Goal: Information Seeking & Learning: Learn about a topic

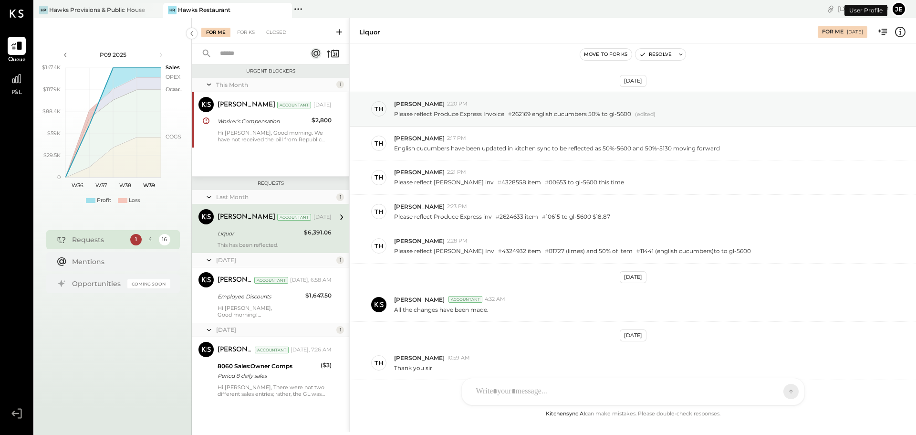
scroll to position [160, 0]
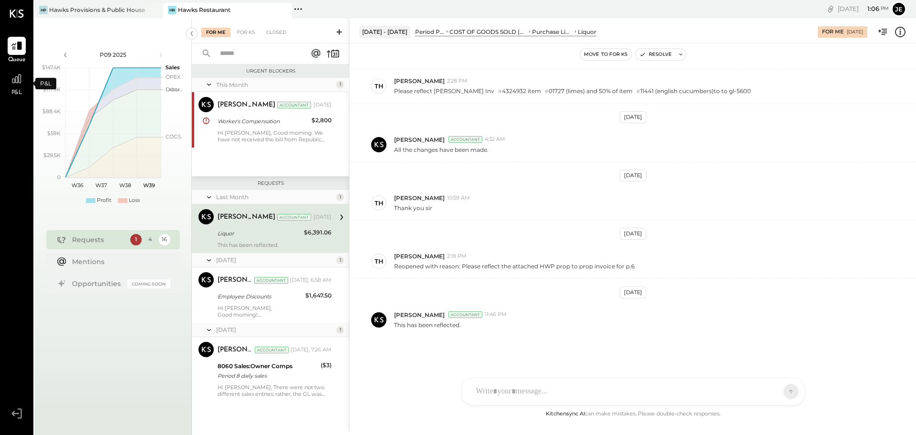
click at [19, 88] on div "P&L" at bounding box center [17, 84] width 18 height 28
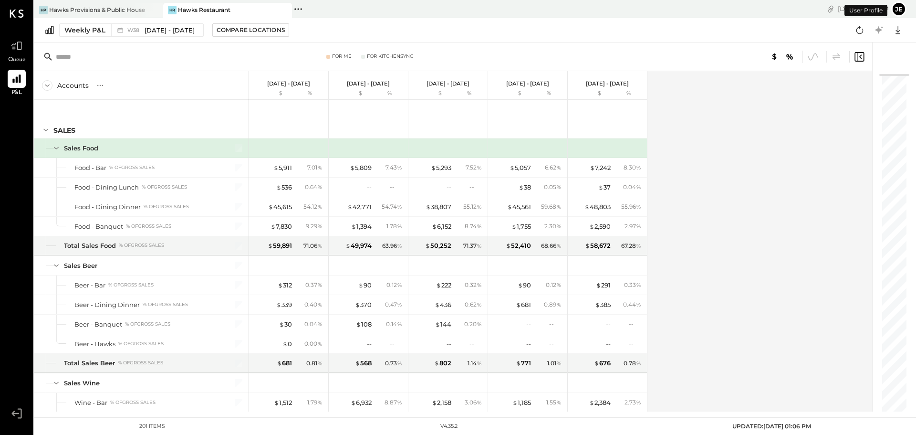
click at [904, 8] on button "je" at bounding box center [898, 8] width 15 height 15
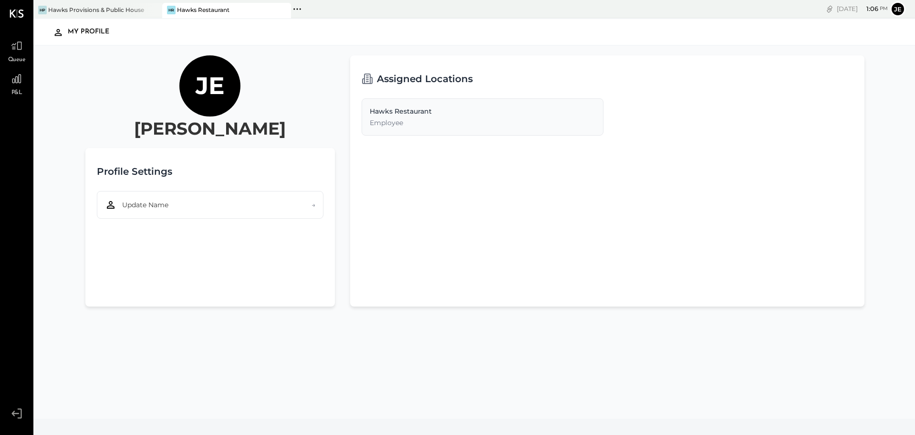
click at [64, 32] on div "My Profile" at bounding box center [85, 31] width 66 height 15
drag, startPoint x: 72, startPoint y: 24, endPoint x: 71, endPoint y: 31, distance: 7.8
click at [72, 25] on div "My Profile" at bounding box center [474, 32] width 863 height 22
click at [895, 8] on button "je" at bounding box center [897, 8] width 15 height 15
click at [227, 16] on div "[PERSON_NAME] Restaurant" at bounding box center [226, 10] width 129 height 15
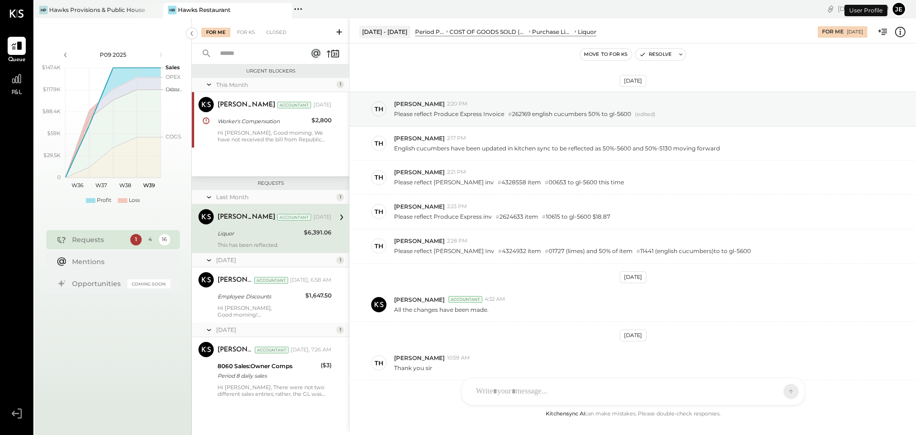
scroll to position [160, 0]
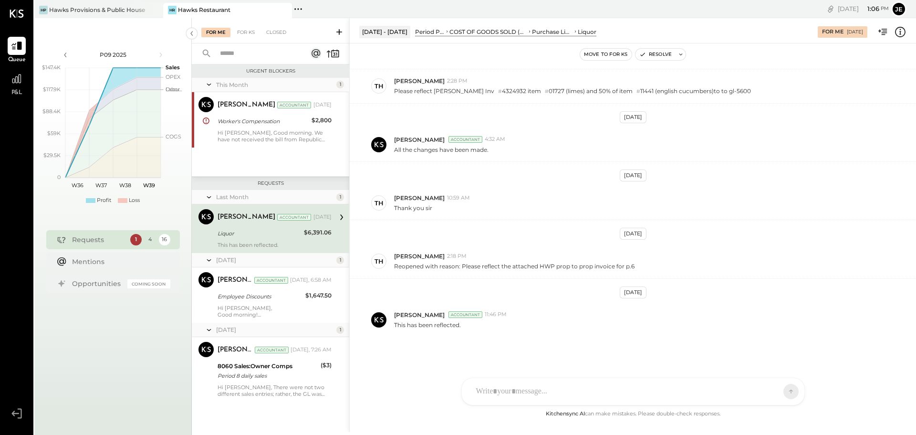
click at [22, 91] on div "P&L" at bounding box center [17, 84] width 18 height 28
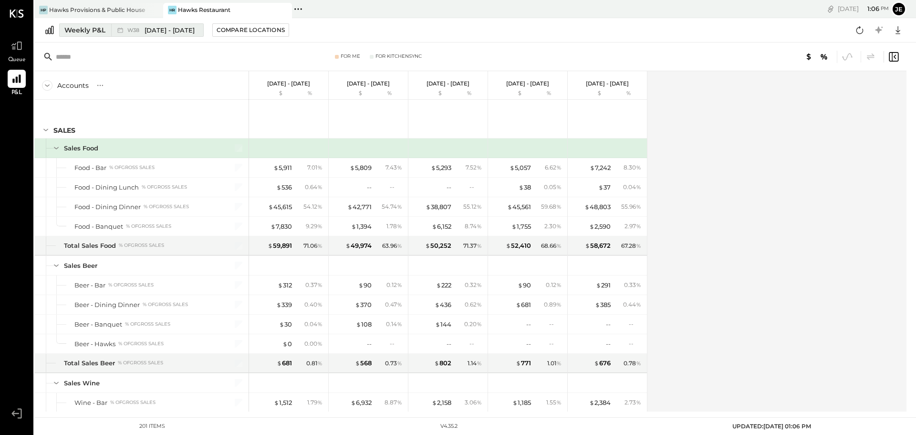
click at [151, 32] on span "[DATE] - [DATE]" at bounding box center [170, 30] width 50 height 9
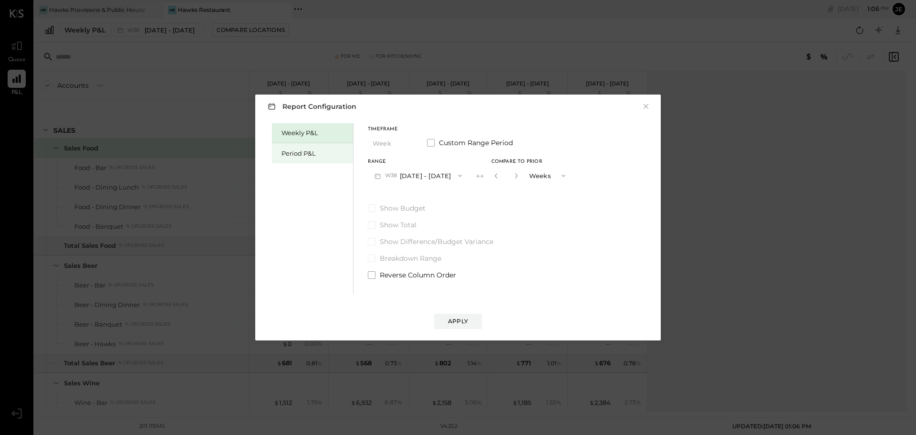
click at [307, 156] on div "Period P&L" at bounding box center [314, 153] width 67 height 9
click at [450, 178] on span "button" at bounding box center [456, 176] width 12 height 8
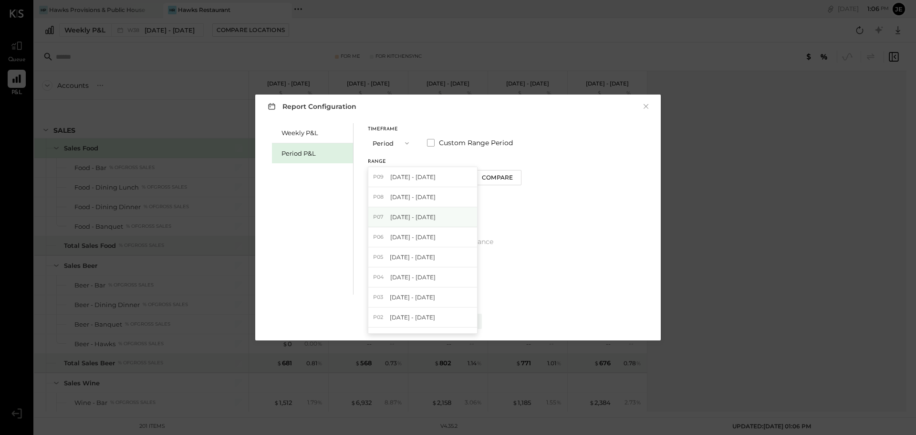
click at [396, 218] on span "[DATE] - [DATE]" at bounding box center [412, 217] width 45 height 8
click at [377, 147] on button "Period" at bounding box center [392, 143] width 48 height 18
click at [511, 217] on div "Show Budget Show Total Show Difference/Budget Variance Breakdown Range Reverse …" at bounding box center [445, 241] width 154 height 76
click at [408, 169] on button "P07 [DATE] - [DATE]" at bounding box center [417, 175] width 99 height 18
click at [561, 206] on div "Weekly P&L Period P&L Timeframe Period Custom Range Period Range P07 [DATE] - […" at bounding box center [458, 208] width 386 height 174
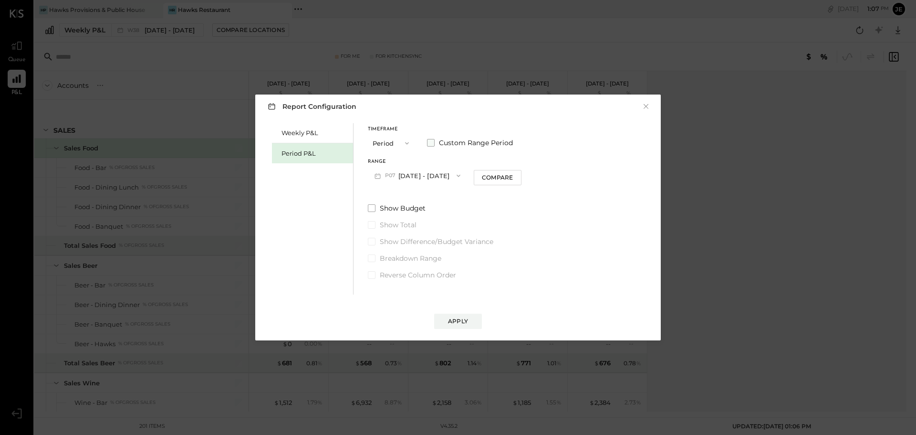
click at [431, 144] on span at bounding box center [431, 143] width 8 height 8
click at [385, 176] on button "[DATE]" at bounding box center [396, 175] width 57 height 18
click at [399, 320] on span "[DATE]" at bounding box center [389, 323] width 20 height 8
click at [490, 178] on button "[DATE]" at bounding box center [475, 175] width 57 height 18
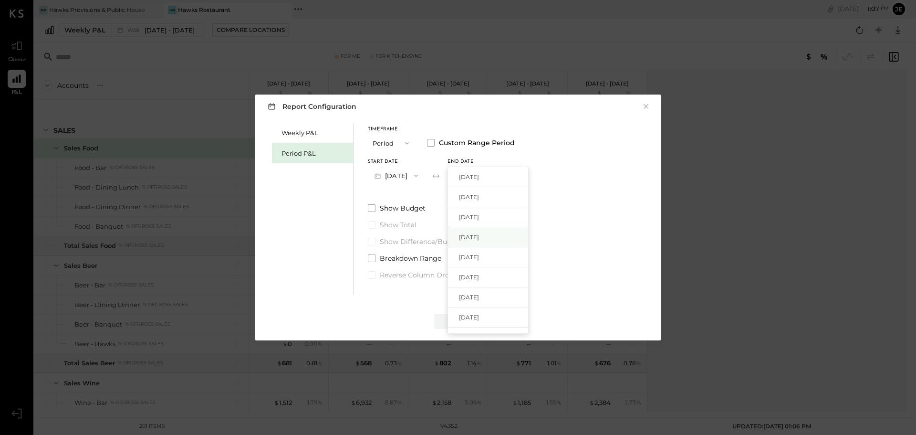
click at [479, 237] on span "[DATE]" at bounding box center [469, 237] width 20 height 8
click at [463, 323] on div "Apply" at bounding box center [458, 321] width 20 height 8
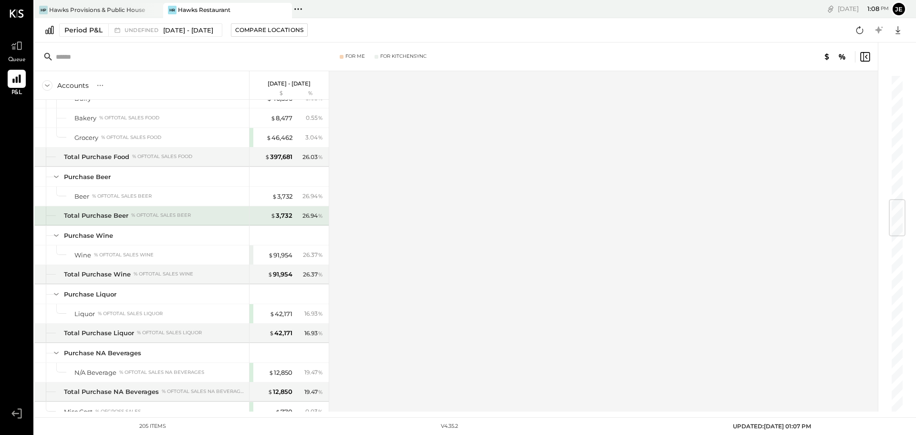
scroll to position [760, 0]
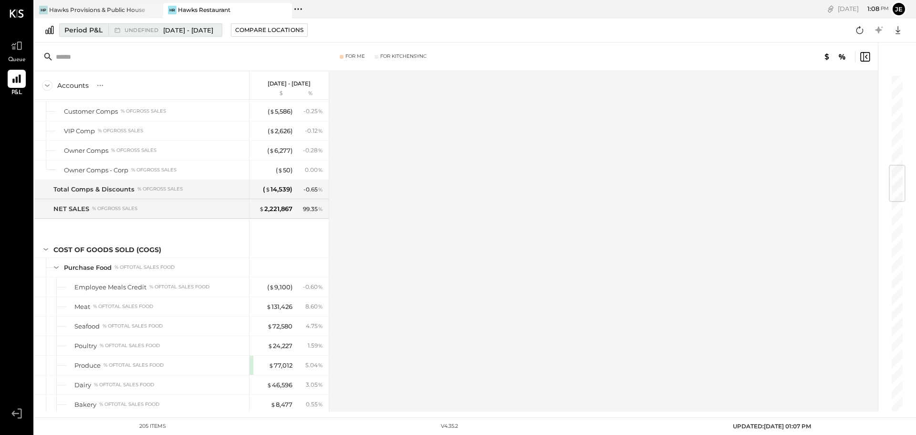
click at [155, 33] on div "undefined [DATE] - [DATE]" at bounding box center [169, 30] width 89 height 9
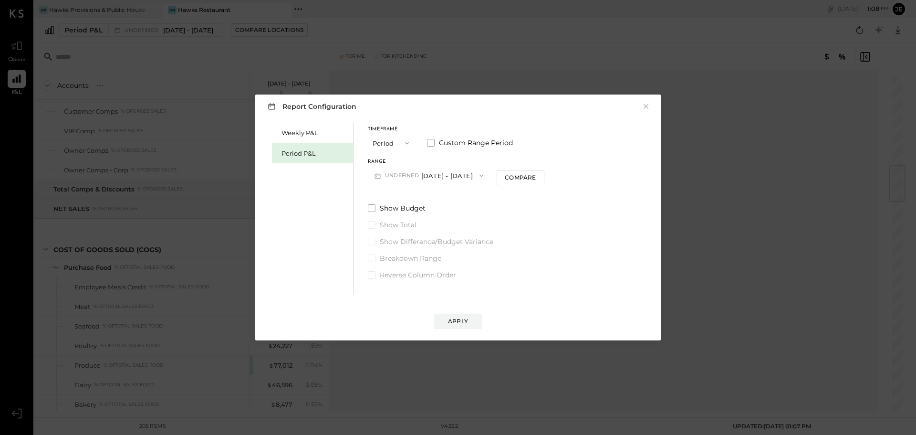
click at [399, 145] on span "button" at bounding box center [404, 143] width 12 height 8
click at [385, 145] on span "Period" at bounding box center [384, 143] width 19 height 6
click at [422, 174] on button "P09 [DATE] - [DATE]" at bounding box center [417, 175] width 99 height 18
click at [407, 199] on span "[DATE] - [DATE]" at bounding box center [412, 197] width 45 height 8
click at [465, 321] on div "Apply" at bounding box center [458, 321] width 20 height 8
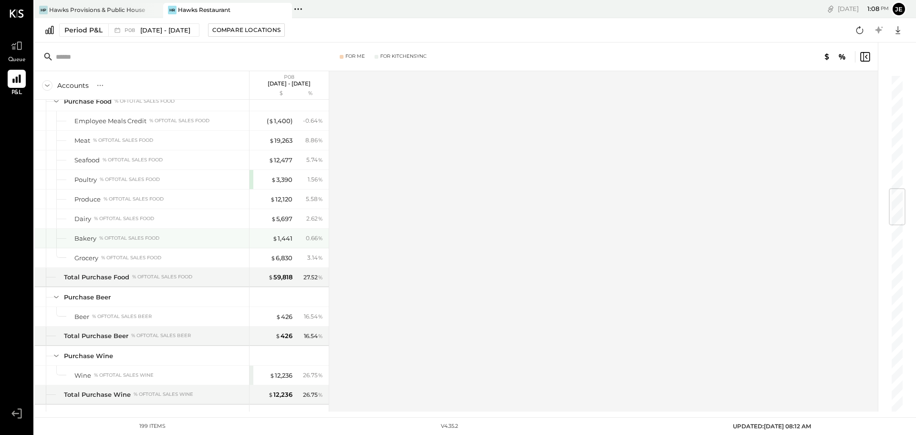
scroll to position [1049, 0]
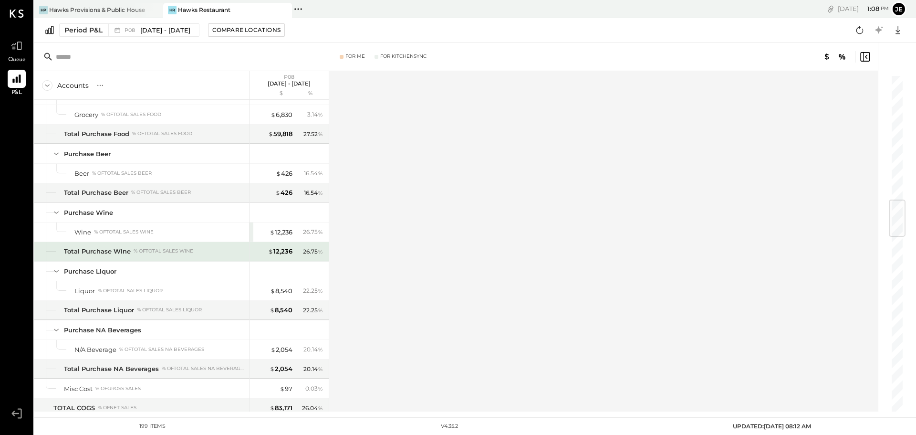
click at [143, 250] on div "% of Total Sales Wine" at bounding box center [164, 251] width 60 height 7
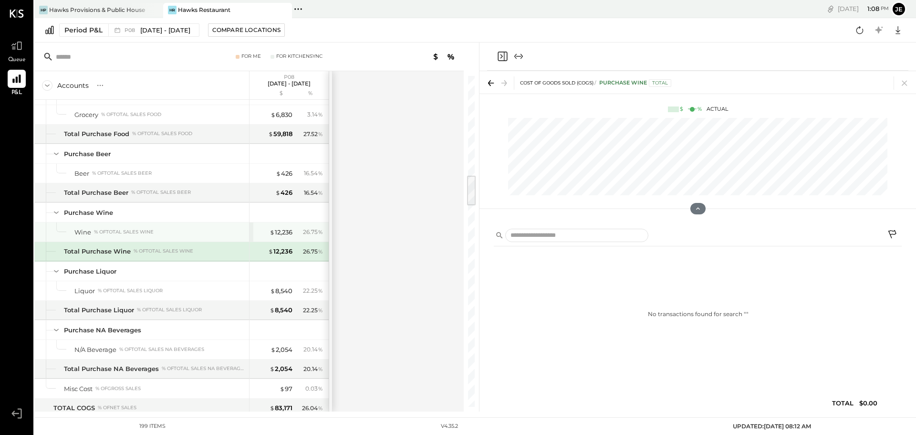
click at [93, 236] on div "Wine % of Total Sales Wine" at bounding box center [159, 232] width 171 height 9
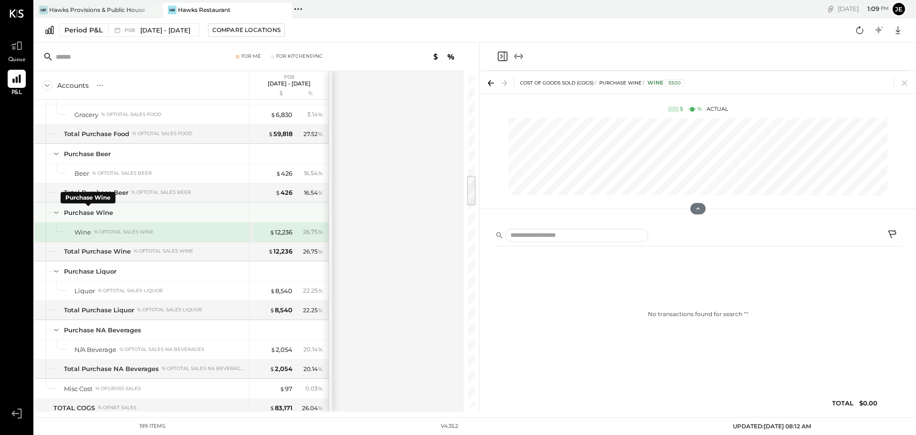
click at [88, 211] on div "Purchase Wine" at bounding box center [88, 212] width 49 height 9
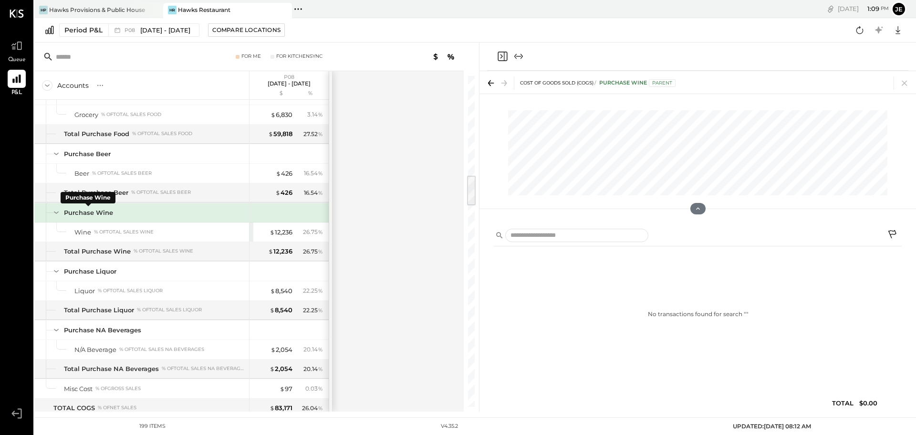
click at [87, 212] on div "Purchase Wine" at bounding box center [88, 212] width 49 height 9
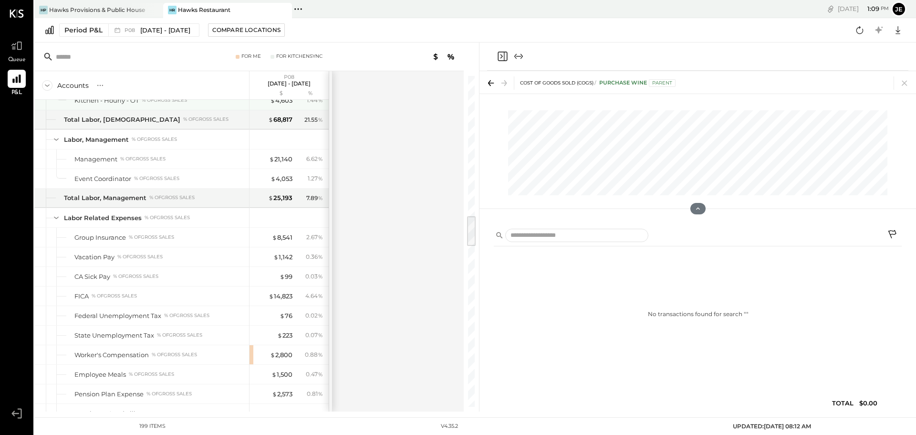
scroll to position [1479, 0]
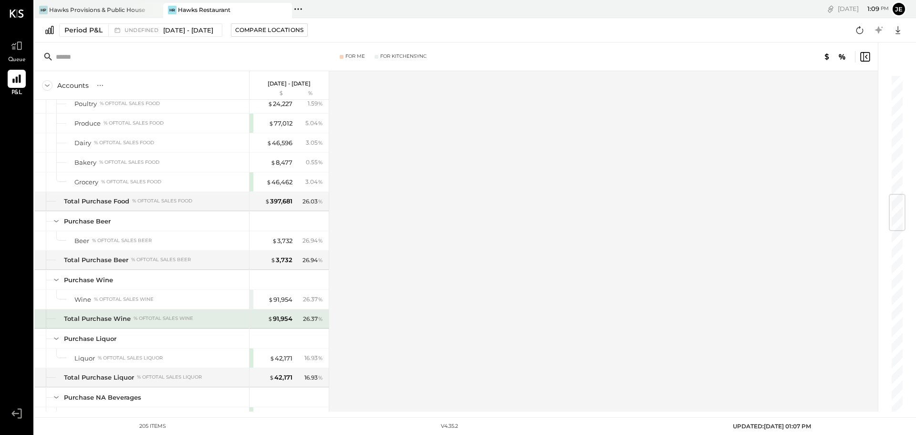
scroll to position [763, 0]
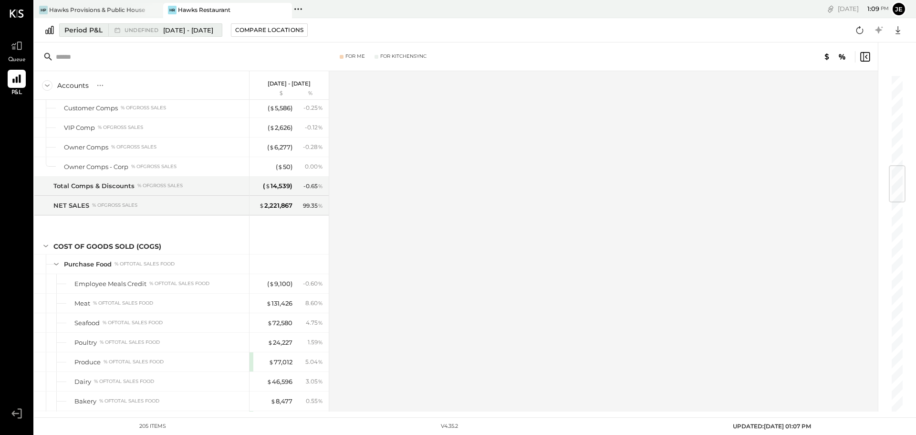
click at [186, 30] on span "[DATE] - [DATE]" at bounding box center [188, 30] width 50 height 9
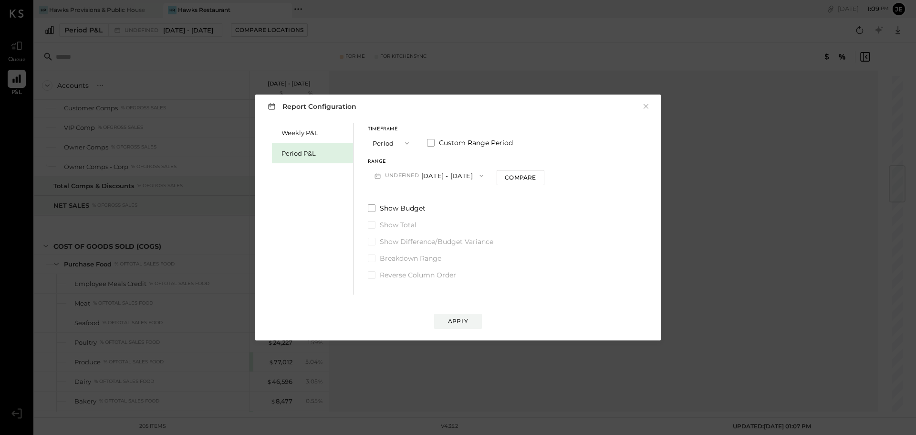
click at [396, 176] on span "undefined" at bounding box center [403, 176] width 36 height 8
click at [434, 223] on div "P07 [DATE] - [DATE]" at bounding box center [428, 217] width 121 height 20
click at [453, 317] on div "Apply" at bounding box center [458, 321] width 20 height 8
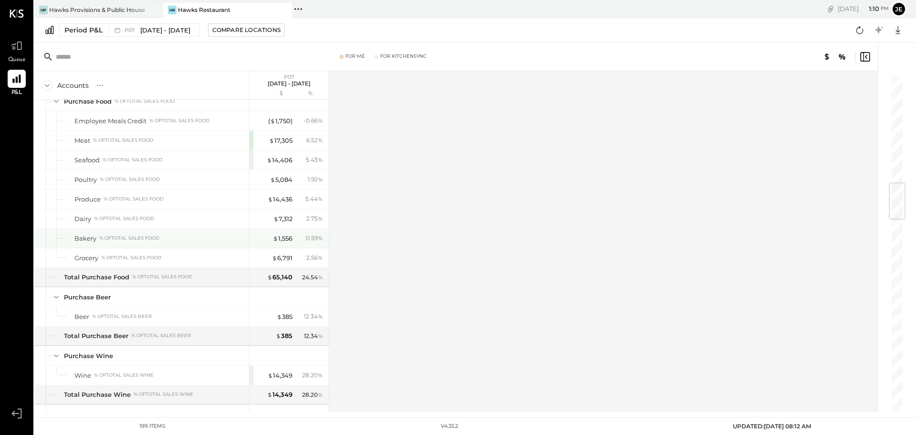
scroll to position [1002, 0]
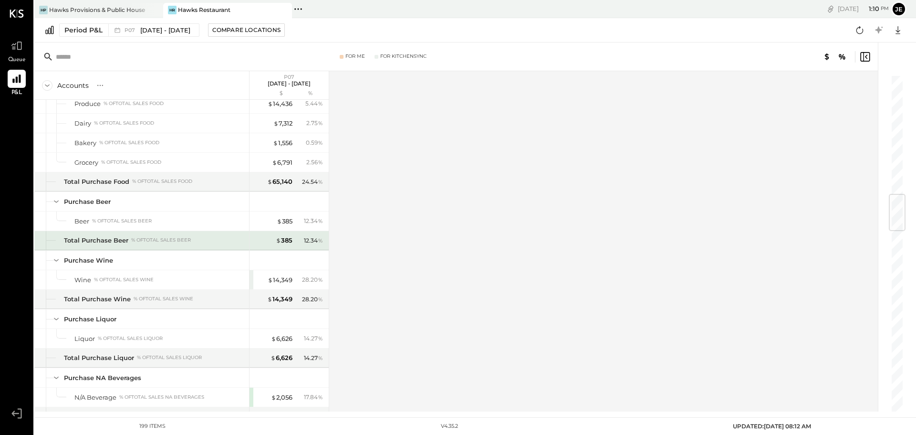
drag, startPoint x: 238, startPoint y: 235, endPoint x: 516, endPoint y: 287, distance: 282.9
click at [530, 285] on div "Accounts S % GL P07 [DATE] - [DATE] $ % SALES Sales Food Food - Bar % of GROSS …" at bounding box center [456, 241] width 845 height 340
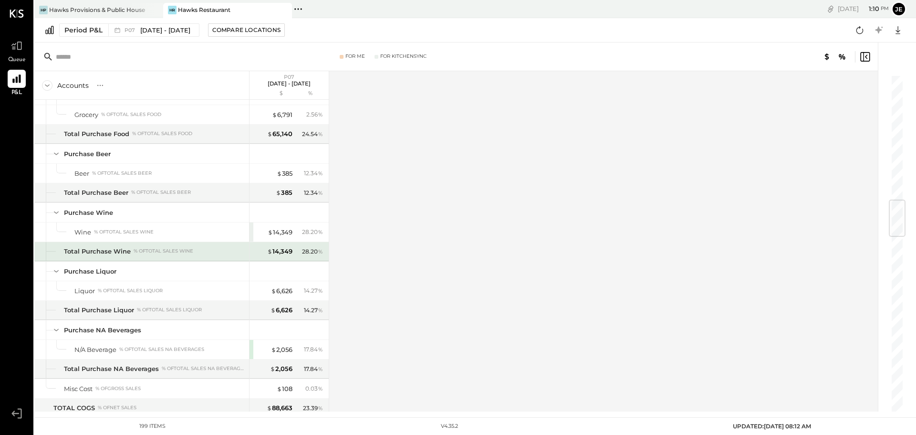
scroll to position [811, 0]
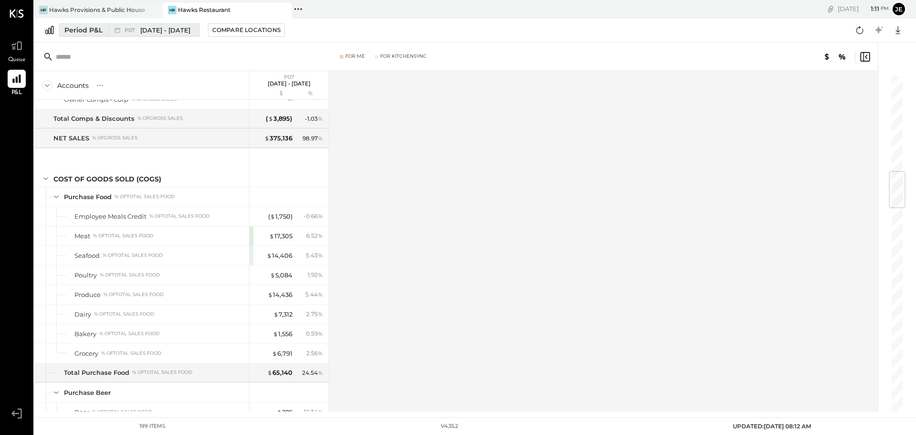
click at [163, 28] on span "[DATE] - [DATE]" at bounding box center [165, 30] width 50 height 9
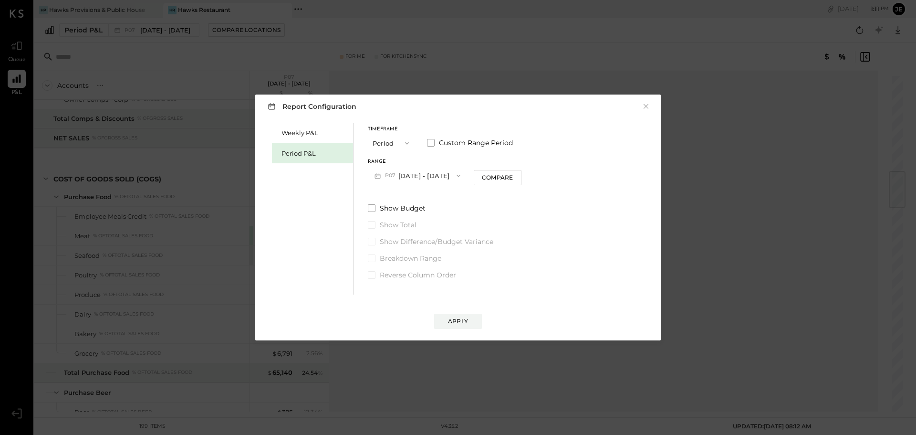
click at [409, 175] on button "P07 [DATE] - [DATE]" at bounding box center [417, 175] width 99 height 18
click at [850, 231] on div "Report Configuration × Weekly P&L Period P&L Timeframe Period Custom Range Peri…" at bounding box center [458, 217] width 916 height 435
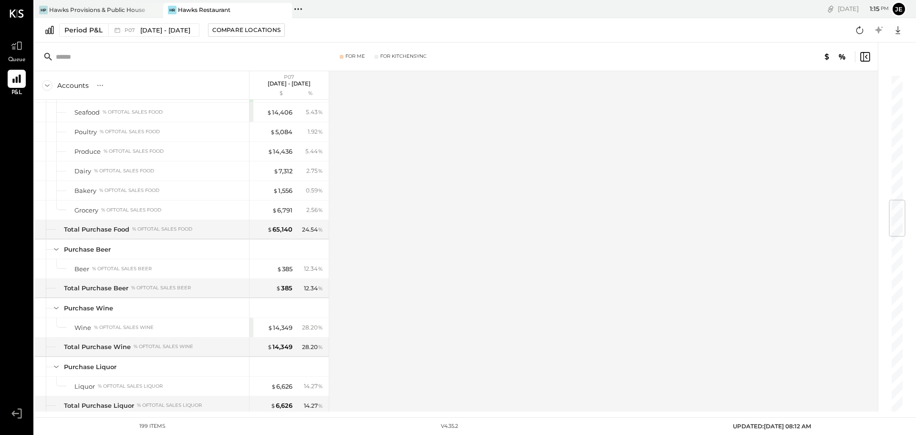
scroll to position [1049, 0]
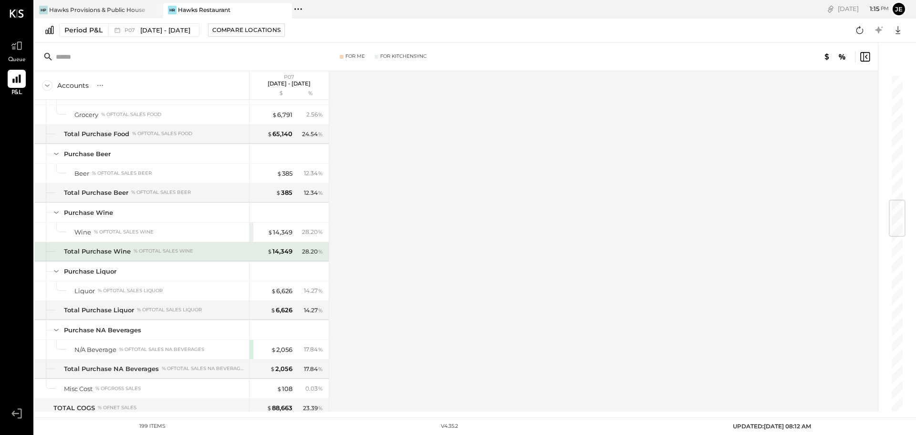
click at [101, 245] on div "Total Purchase Wine % of Total Sales Wine" at bounding box center [141, 251] width 215 height 19
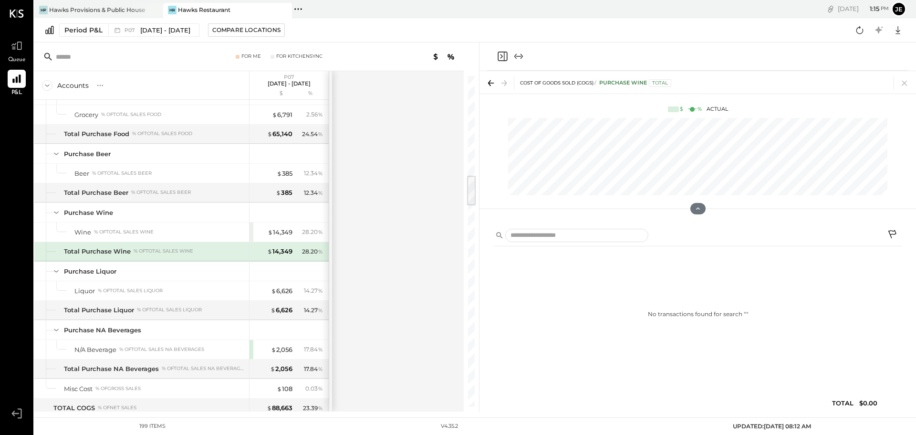
click at [489, 86] on icon at bounding box center [490, 82] width 13 height 13
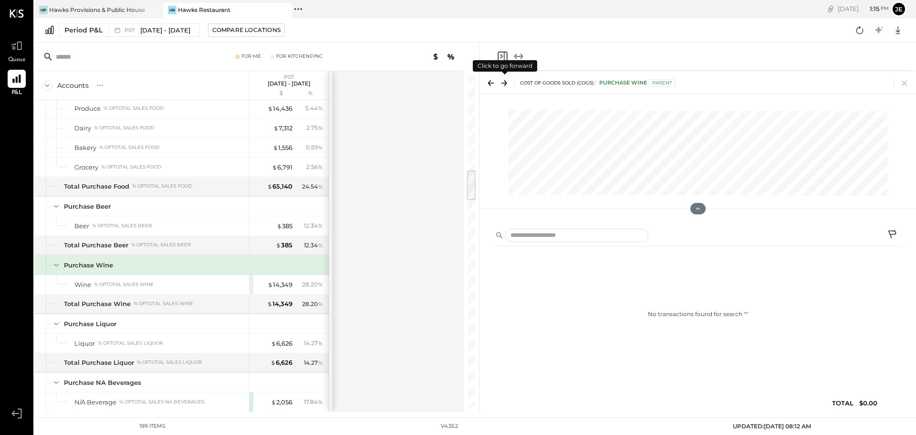
click at [503, 84] on icon at bounding box center [504, 82] width 13 height 13
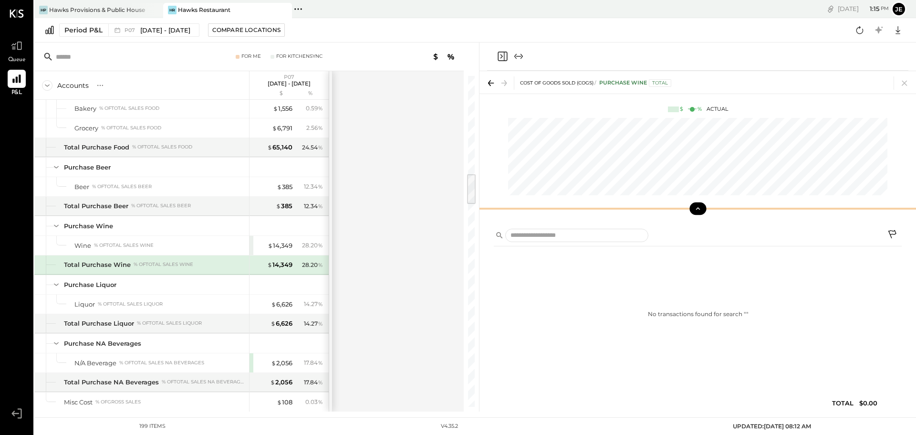
click at [694, 210] on button at bounding box center [697, 208] width 17 height 12
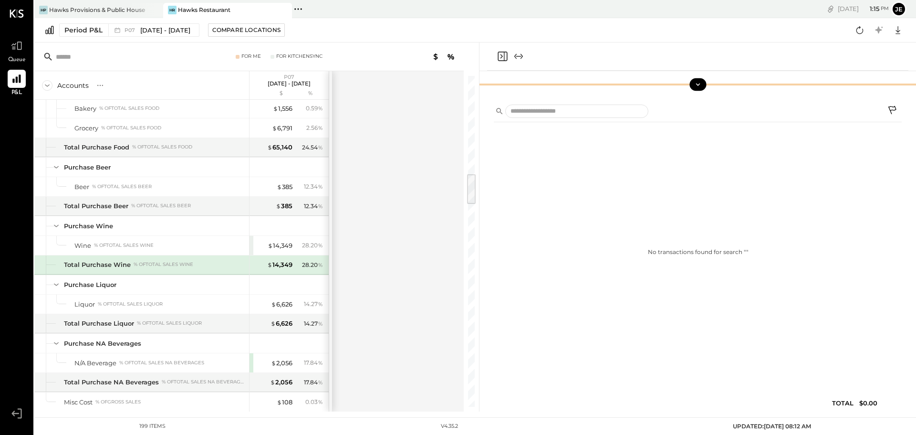
click at [696, 87] on icon at bounding box center [698, 84] width 9 height 9
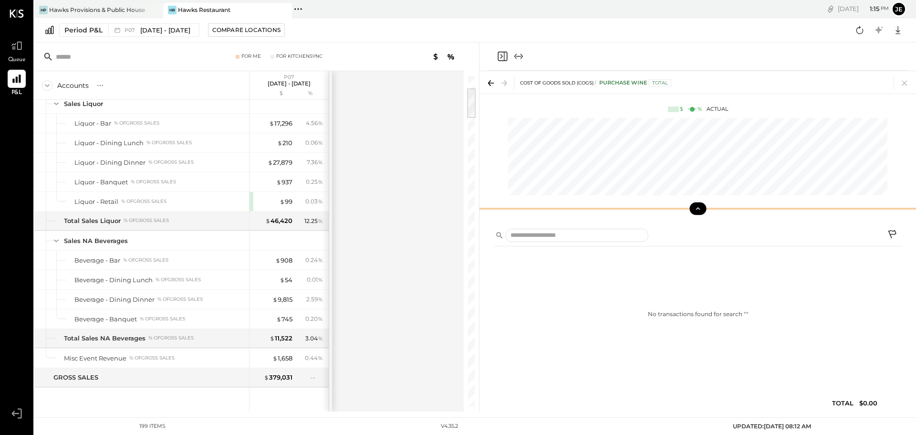
scroll to position [130, 0]
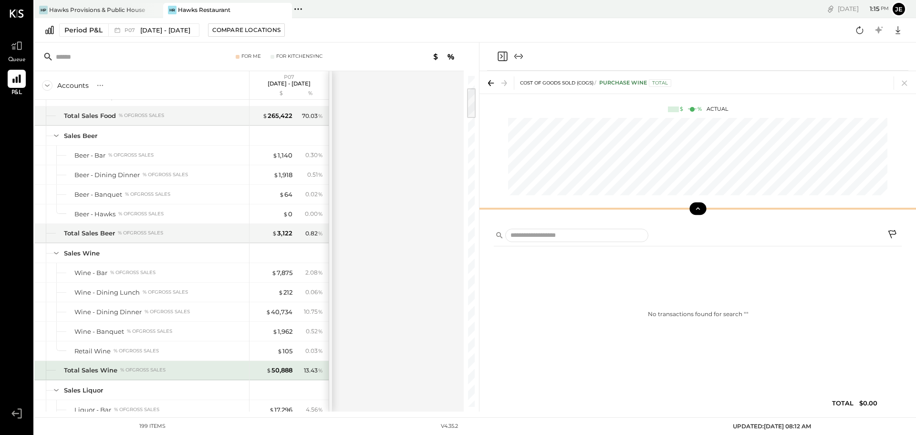
click at [114, 370] on div "Total Sales Wine" at bounding box center [90, 369] width 53 height 9
click at [80, 370] on div "Total Sales Wine" at bounding box center [90, 369] width 53 height 9
click at [300, 363] on div "$ 50,888 13.43 %" at bounding box center [290, 370] width 72 height 19
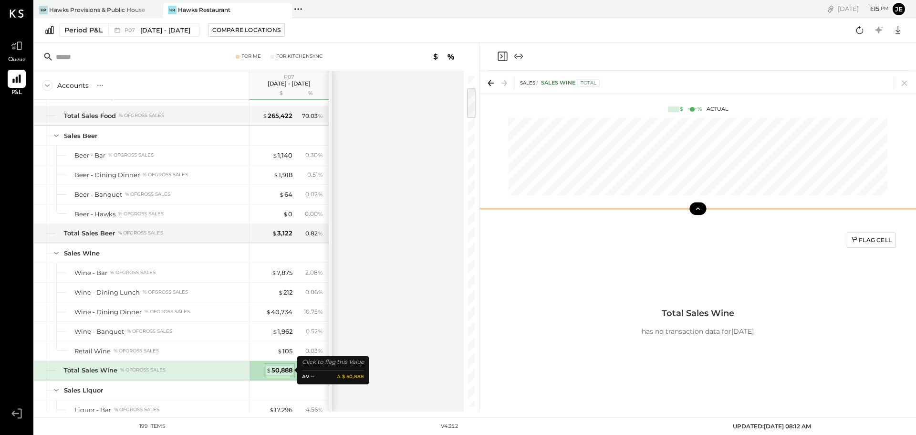
click at [278, 371] on div "$ 50,888" at bounding box center [279, 369] width 26 height 9
click at [279, 372] on div "$ 50,888" at bounding box center [279, 369] width 26 height 9
click at [279, 367] on div "$ 50,888" at bounding box center [279, 369] width 26 height 9
click at [260, 372] on div "$ 50,888" at bounding box center [273, 369] width 38 height 9
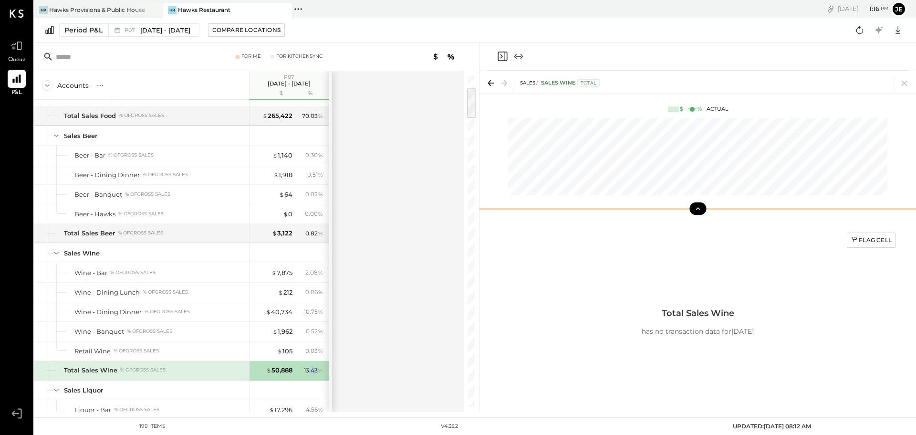
click at [314, 368] on div "13.43 %" at bounding box center [313, 370] width 19 height 9
click at [288, 373] on div "$ 50,888" at bounding box center [279, 369] width 26 height 9
click at [87, 252] on div "Sales Wine" at bounding box center [82, 253] width 36 height 9
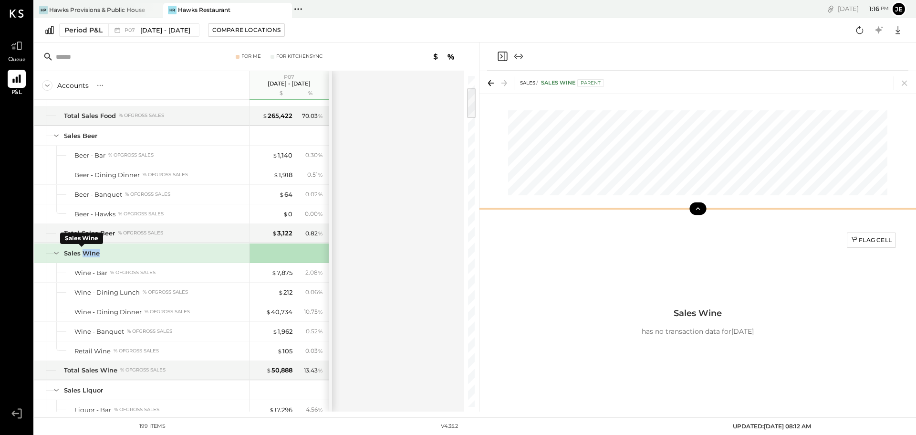
click at [88, 252] on div "Sales Wine" at bounding box center [82, 253] width 36 height 9
click at [121, 253] on div "Sales Wine" at bounding box center [154, 253] width 181 height 9
click at [57, 251] on icon at bounding box center [56, 253] width 10 height 10
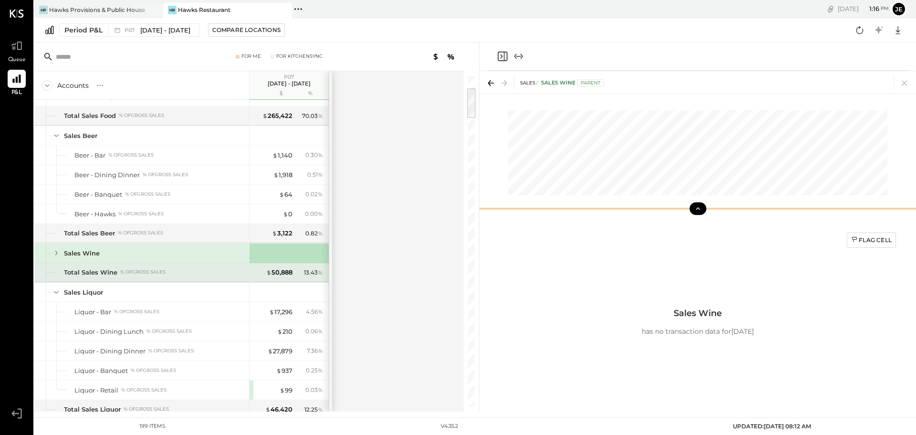
click at [105, 282] on div "Total Sales Wine % of GROSS SALES" at bounding box center [141, 273] width 215 height 20
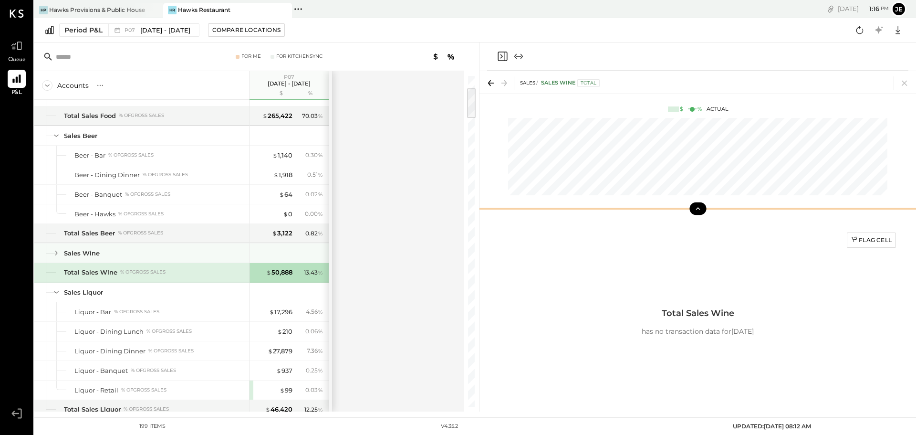
click at [55, 251] on icon at bounding box center [56, 253] width 10 height 10
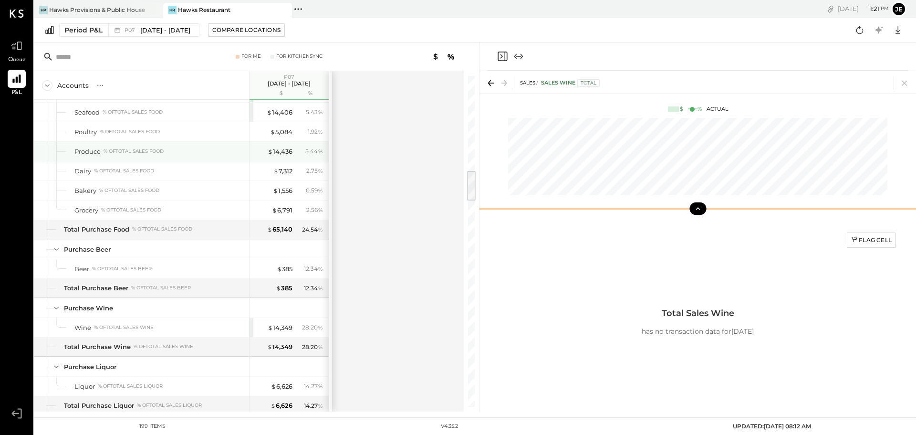
scroll to position [906, 0]
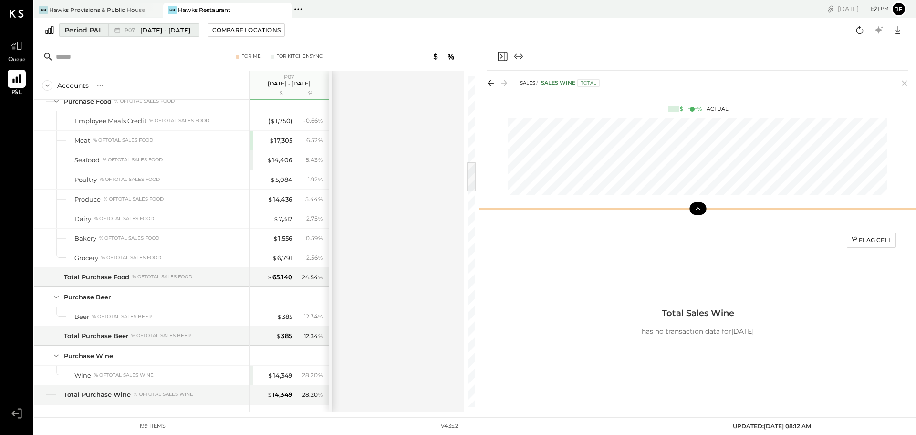
click at [183, 31] on span "[DATE] - [DATE]" at bounding box center [165, 30] width 50 height 9
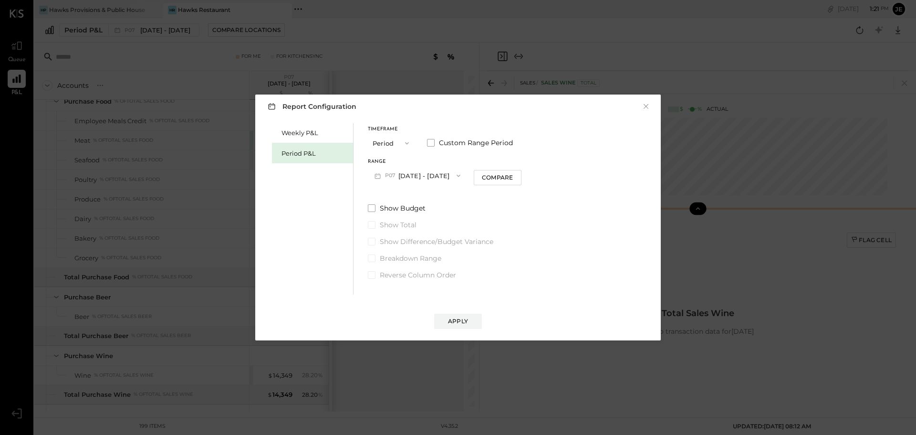
click at [395, 177] on span "P07" at bounding box center [391, 176] width 13 height 8
click at [405, 194] on span "[DATE] - [DATE]" at bounding box center [412, 197] width 45 height 8
drag, startPoint x: 452, startPoint y: 322, endPoint x: 321, endPoint y: 177, distance: 195.5
click at [453, 322] on div "Apply" at bounding box center [458, 321] width 20 height 8
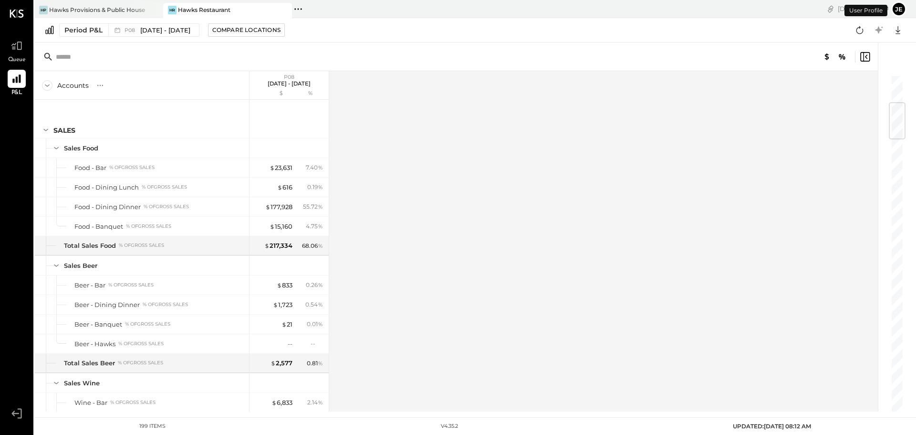
scroll to position [235, 0]
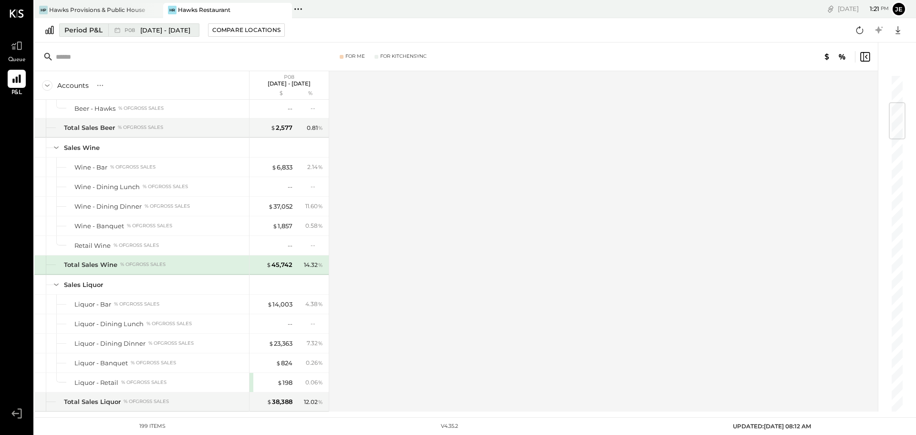
click at [148, 29] on span "[DATE] - [DATE]" at bounding box center [165, 30] width 50 height 9
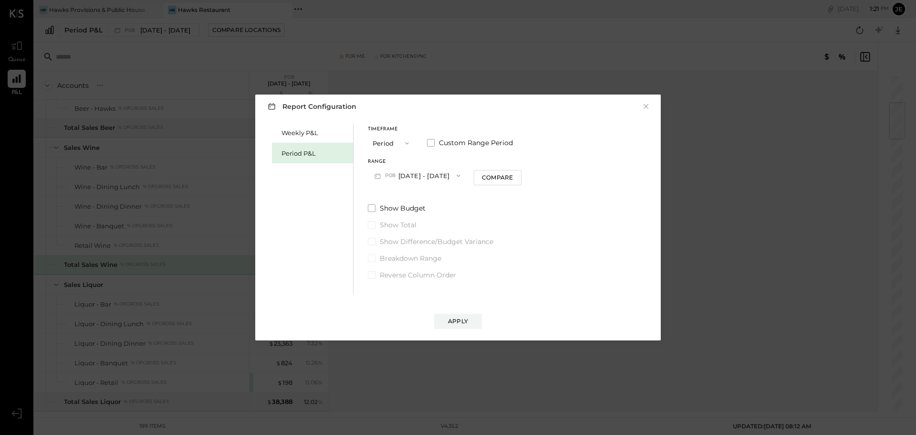
click at [400, 171] on button "P08 [DATE] - [DATE]" at bounding box center [417, 175] width 99 height 18
click at [408, 244] on div "P06 [DATE] - [DATE]" at bounding box center [422, 237] width 109 height 20
click at [449, 329] on div "Report Configuration × Weekly P&L Period P&L Timeframe Period Custom Range Peri…" at bounding box center [457, 217] width 405 height 246
click at [449, 323] on div "Apply" at bounding box center [458, 321] width 20 height 8
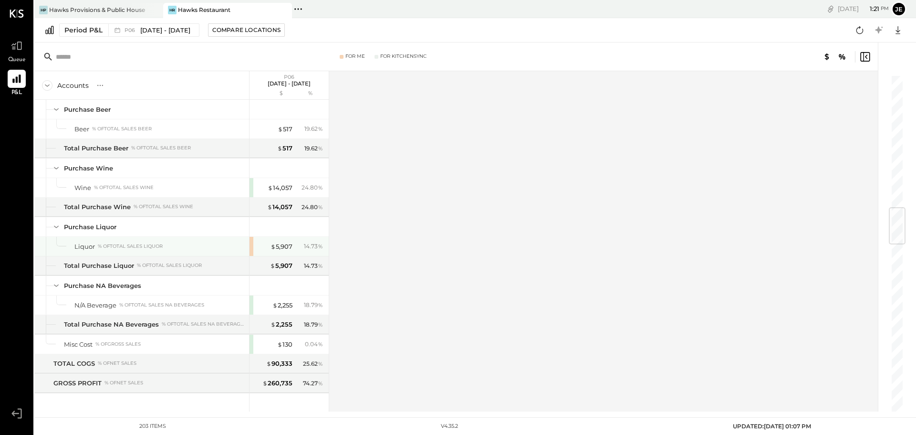
scroll to position [1066, 0]
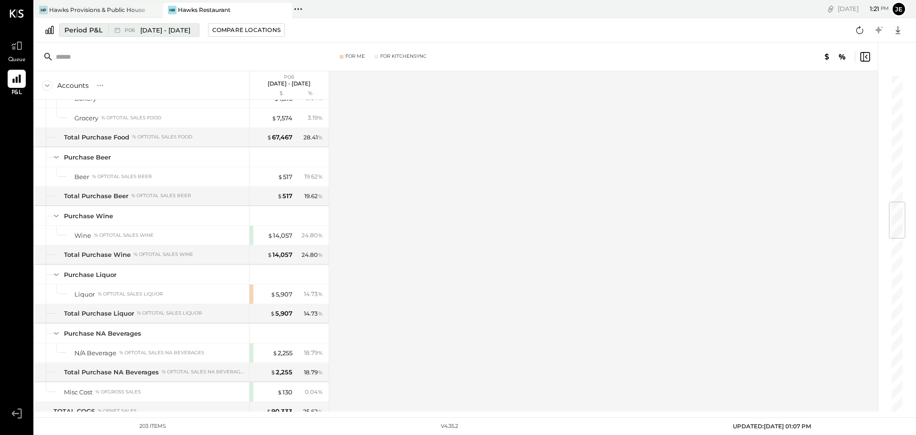
click at [183, 34] on div "P06 [DATE] - [DATE]" at bounding box center [151, 30] width 86 height 12
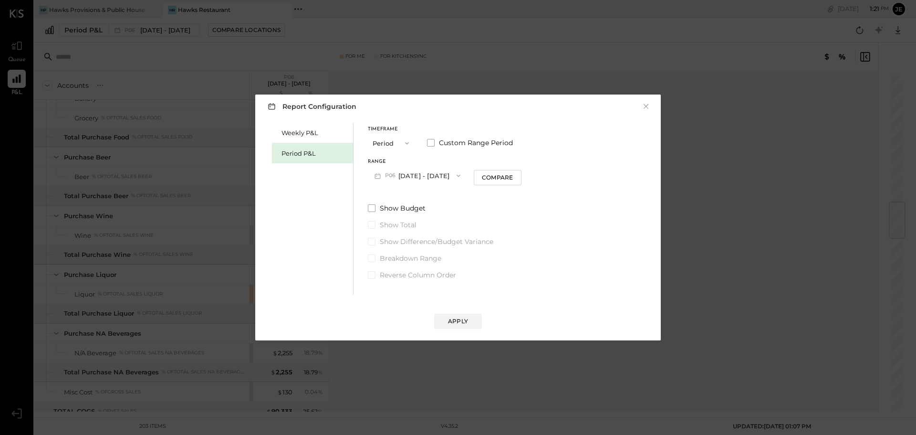
click at [409, 180] on button "P06 [DATE] - [DATE]" at bounding box center [417, 175] width 99 height 18
click at [415, 213] on span "[DATE] - [DATE]" at bounding box center [412, 217] width 45 height 8
click at [456, 318] on div "Apply" at bounding box center [458, 321] width 20 height 8
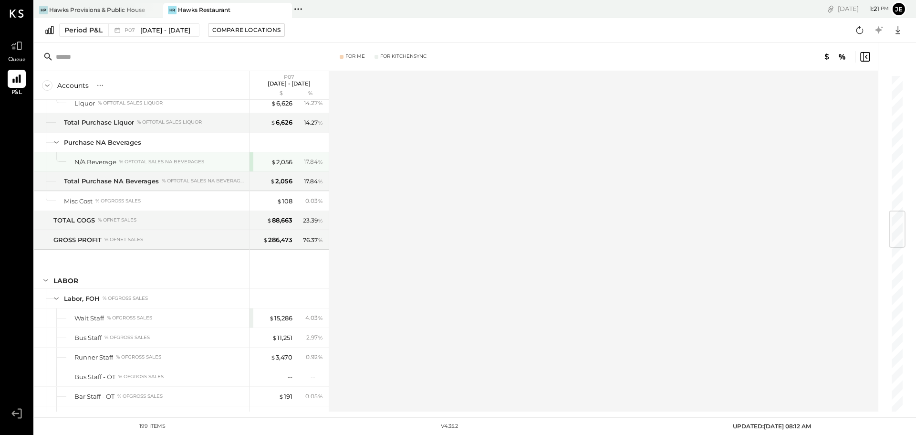
scroll to position [1094, 0]
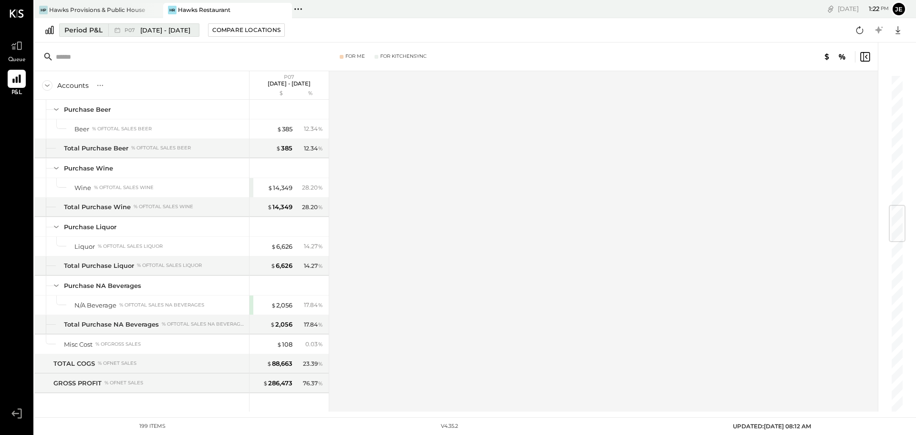
click at [190, 34] on span "[DATE] - [DATE]" at bounding box center [165, 30] width 50 height 9
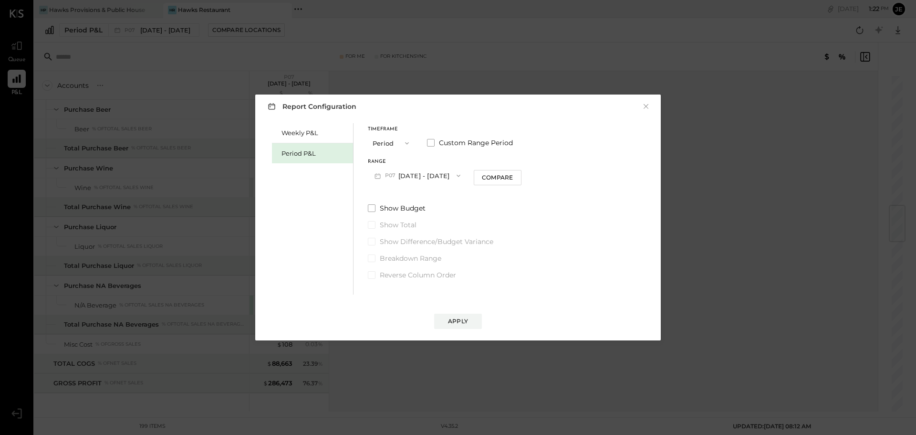
click at [418, 175] on button "P07 [DATE] - [DATE]" at bounding box center [417, 175] width 99 height 18
click at [416, 202] on div "P08 [DATE] - [DATE]" at bounding box center [422, 197] width 109 height 20
click at [458, 322] on div "Apply" at bounding box center [458, 321] width 20 height 8
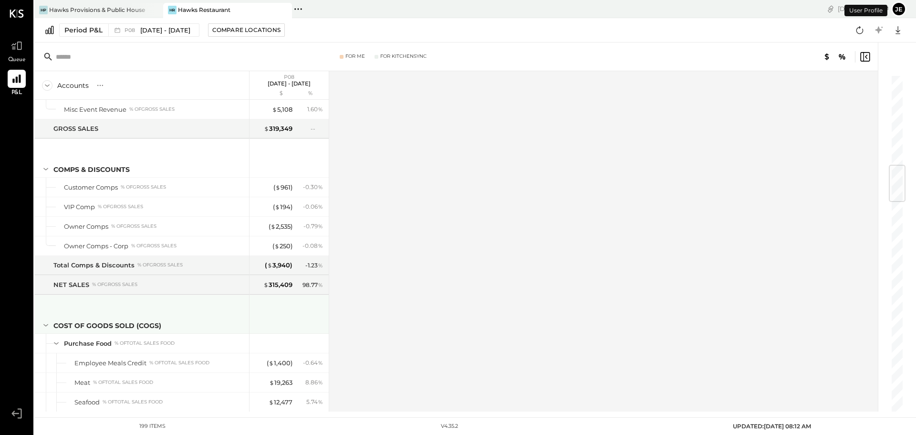
scroll to position [951, 0]
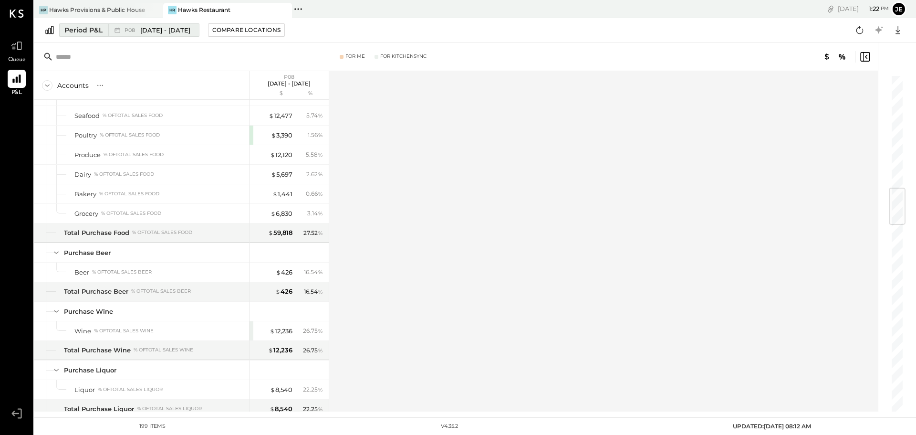
click at [162, 28] on span "[DATE] - [DATE]" at bounding box center [165, 30] width 50 height 9
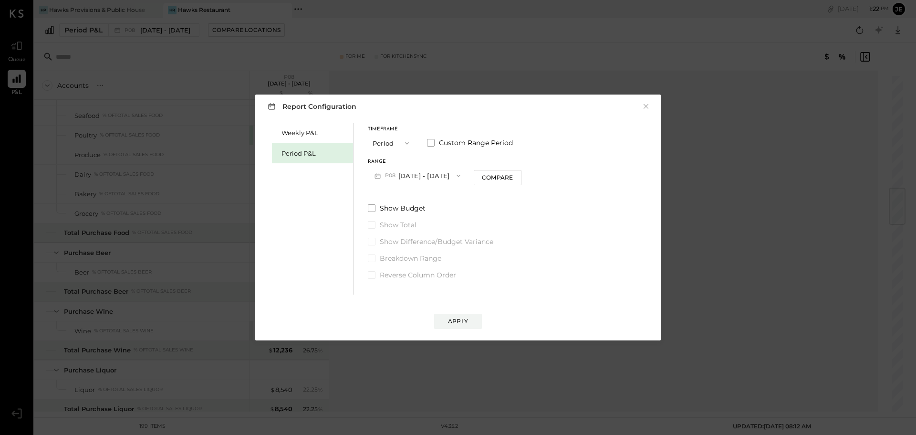
click at [428, 172] on button "P08 [DATE] - [DATE]" at bounding box center [417, 175] width 99 height 18
click at [416, 257] on span "[DATE] - [DATE]" at bounding box center [412, 257] width 45 height 8
click at [460, 319] on div "Apply" at bounding box center [458, 321] width 20 height 8
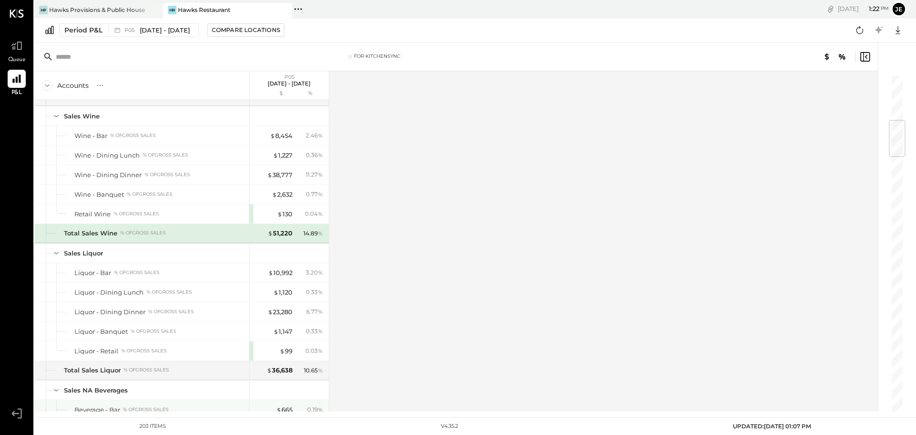
scroll to position [382, 0]
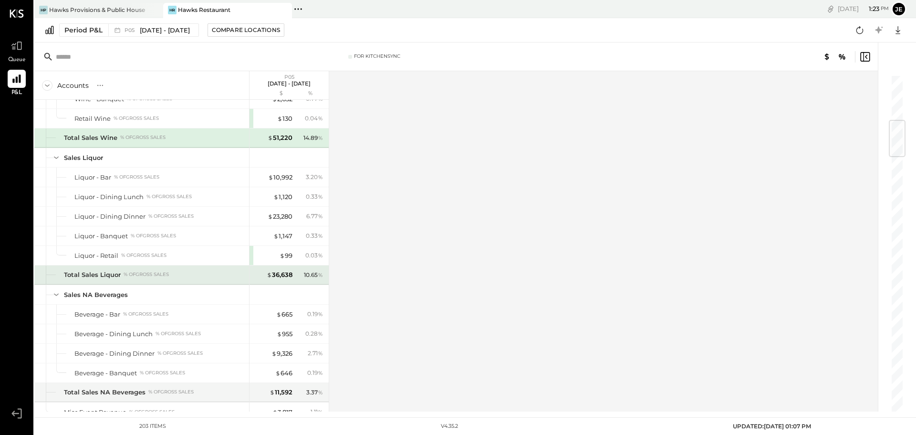
click at [115, 283] on div "Total Sales Liquor % of GROSS SALES" at bounding box center [141, 274] width 215 height 19
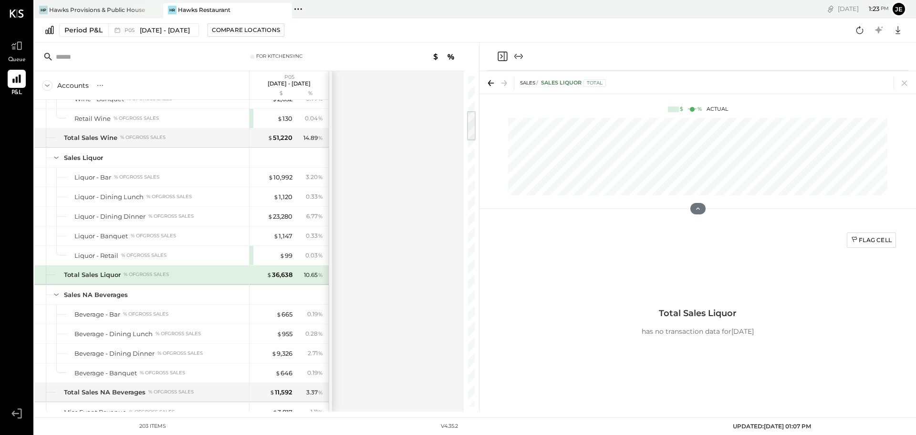
click at [585, 83] on div "Total" at bounding box center [594, 83] width 22 height 8
click at [571, 82] on div "Sales Liquor Total" at bounding box center [573, 83] width 65 height 8
click at [520, 81] on span "SALES" at bounding box center [527, 83] width 15 height 6
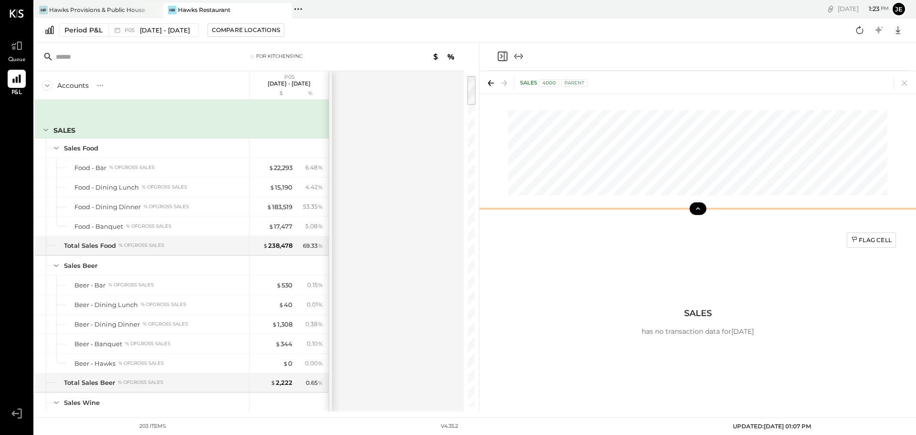
click at [694, 207] on icon at bounding box center [698, 208] width 9 height 9
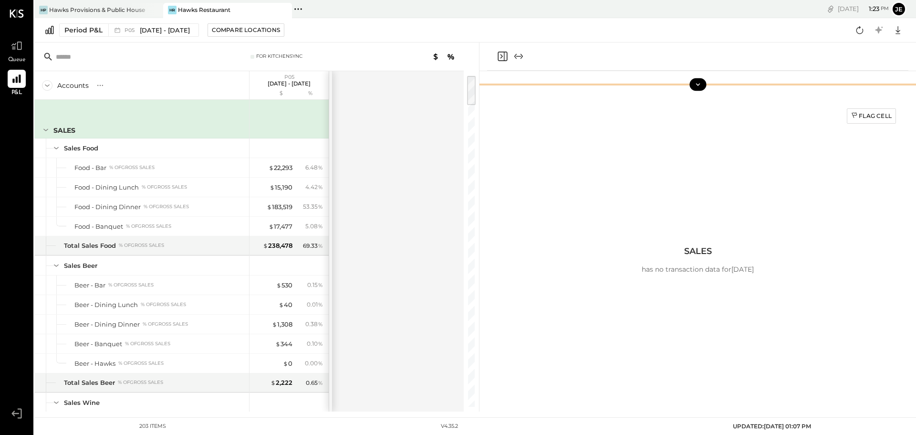
click at [702, 85] on button at bounding box center [697, 84] width 17 height 12
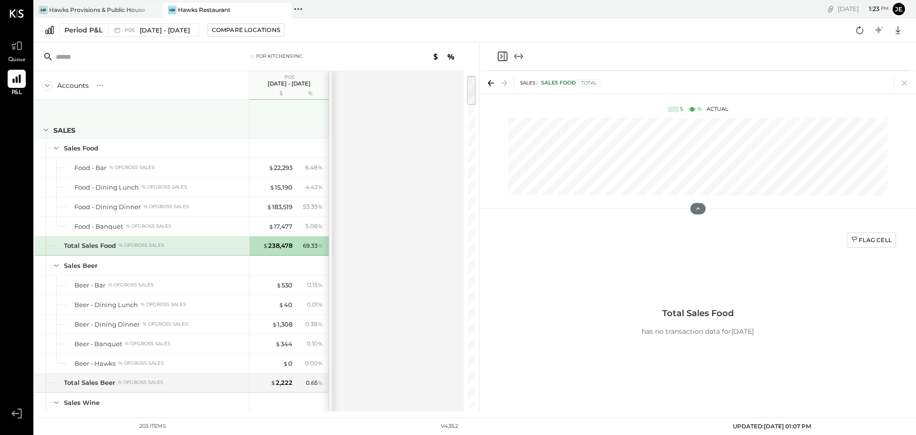
click at [59, 129] on div "SALES" at bounding box center [64, 130] width 22 height 10
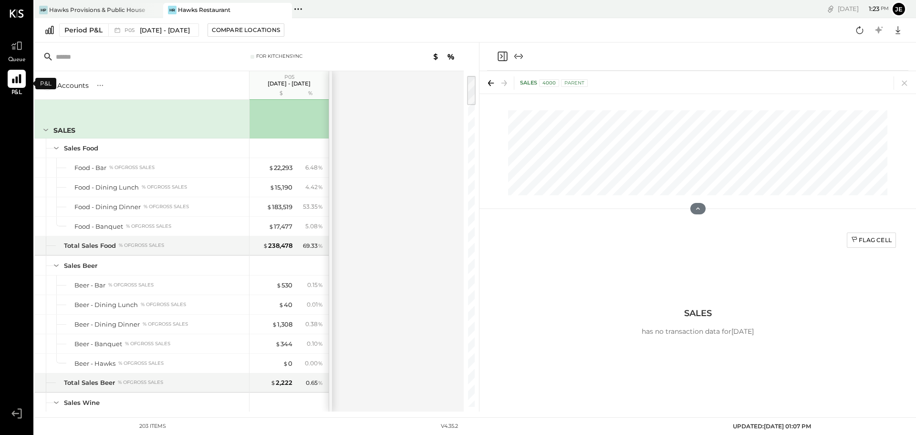
click at [13, 77] on icon at bounding box center [16, 79] width 12 height 12
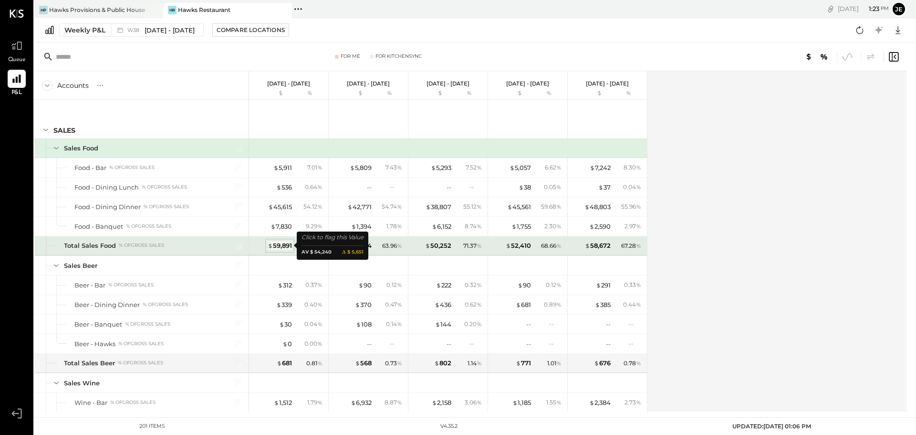
click at [285, 247] on div "$ 59,891" at bounding box center [280, 245] width 24 height 9
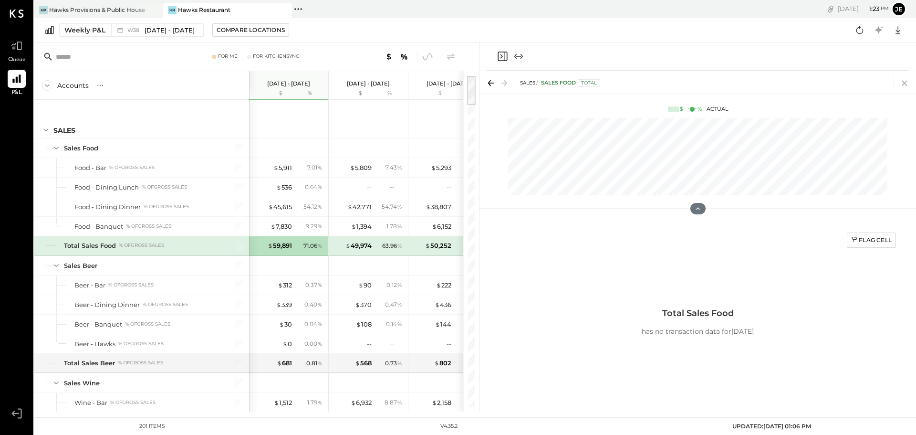
click at [903, 80] on icon at bounding box center [904, 82] width 13 height 13
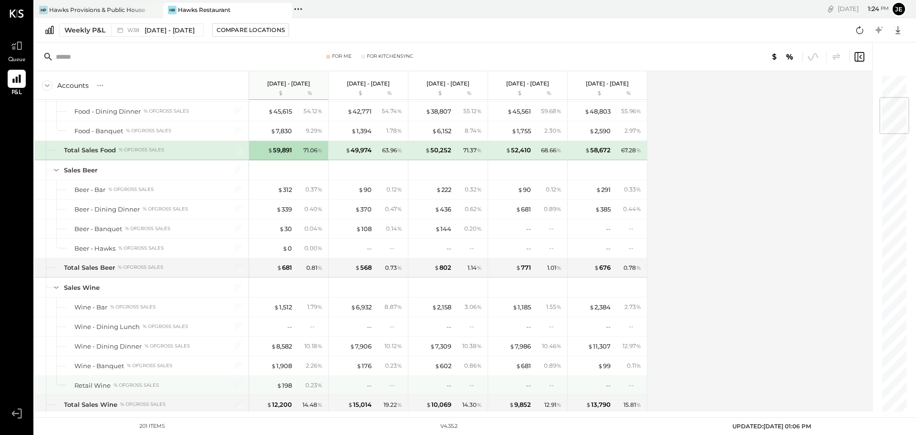
scroll to position [191, 0]
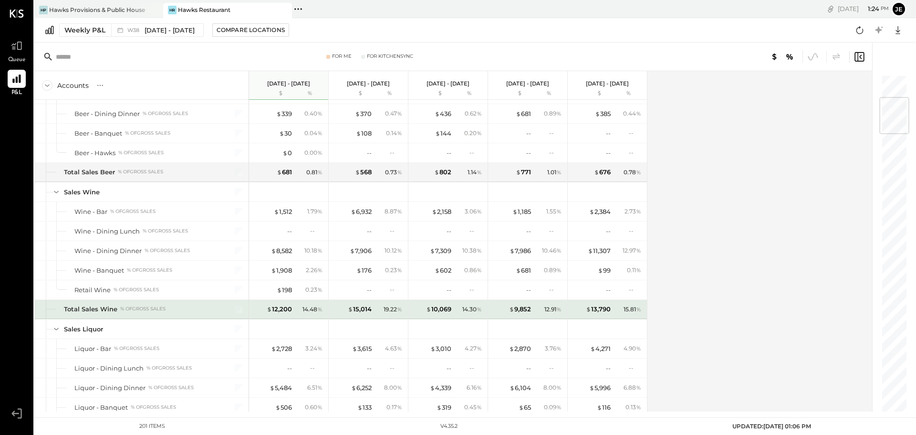
click at [318, 310] on span "%" at bounding box center [319, 309] width 5 height 8
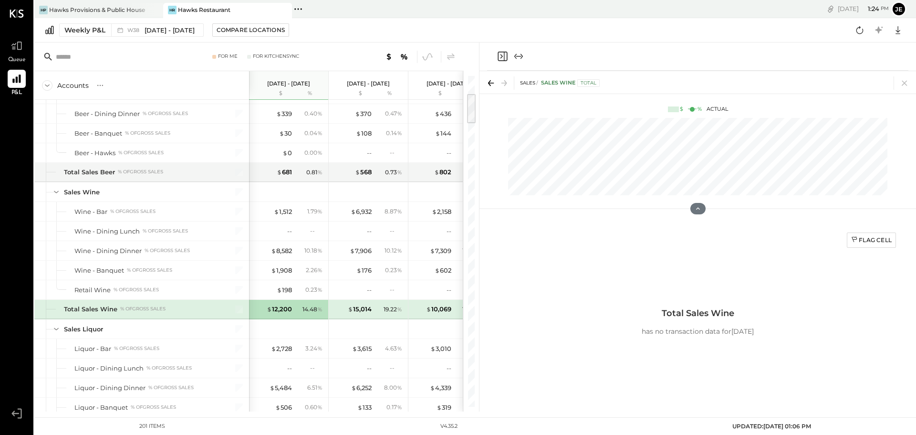
click at [388, 309] on div "19.22 %" at bounding box center [393, 309] width 19 height 9
click at [447, 312] on div "$ 10,069" at bounding box center [438, 308] width 25 height 9
click at [274, 306] on div "$ 12,200" at bounding box center [279, 308] width 25 height 9
click at [282, 306] on div "$ 12,200" at bounding box center [279, 308] width 25 height 9
click at [243, 311] on div at bounding box center [233, 309] width 24 height 19
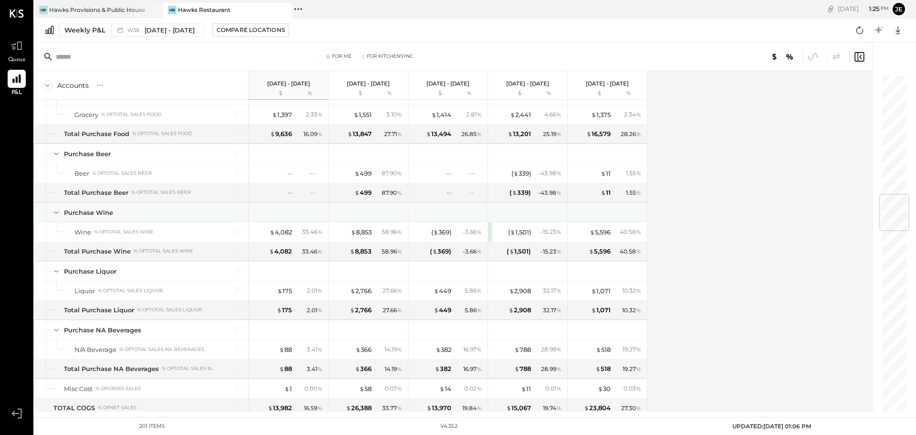
scroll to position [1002, 0]
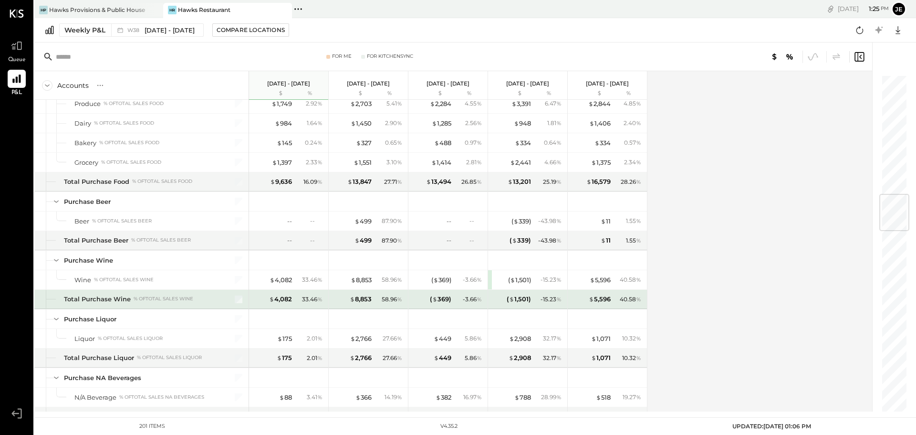
click at [243, 302] on div at bounding box center [233, 299] width 24 height 19
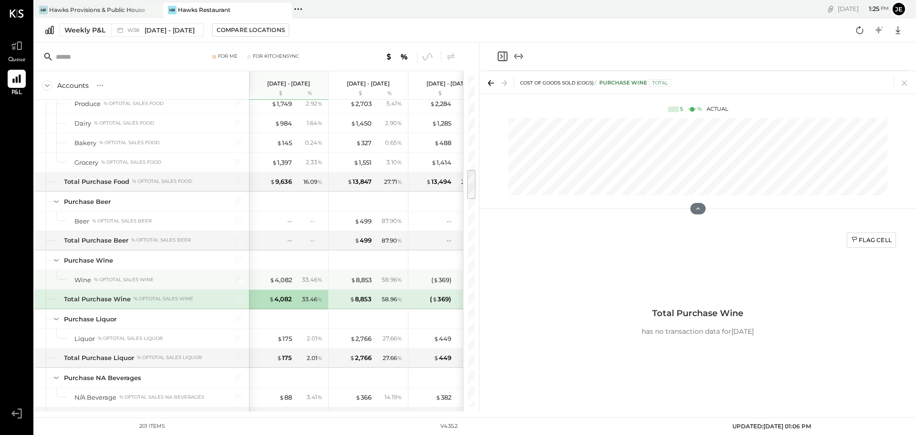
click at [232, 278] on div at bounding box center [233, 279] width 24 height 19
click at [272, 280] on span "$" at bounding box center [272, 280] width 5 height 8
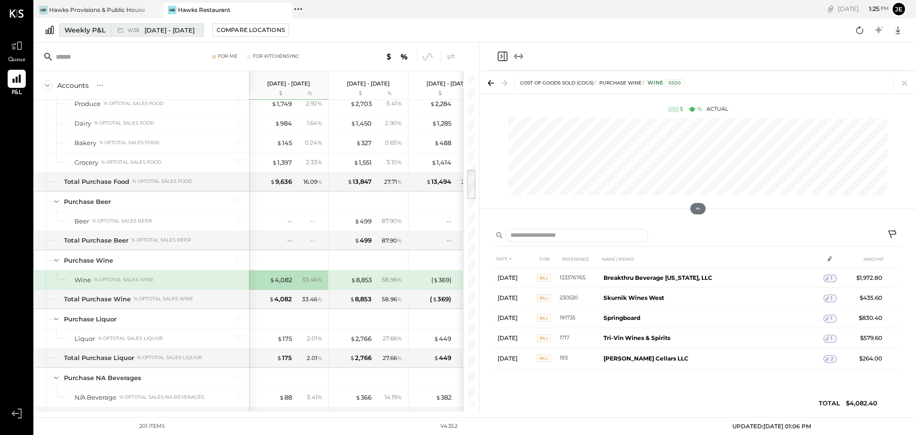
click at [129, 29] on span "W38" at bounding box center [134, 30] width 15 height 5
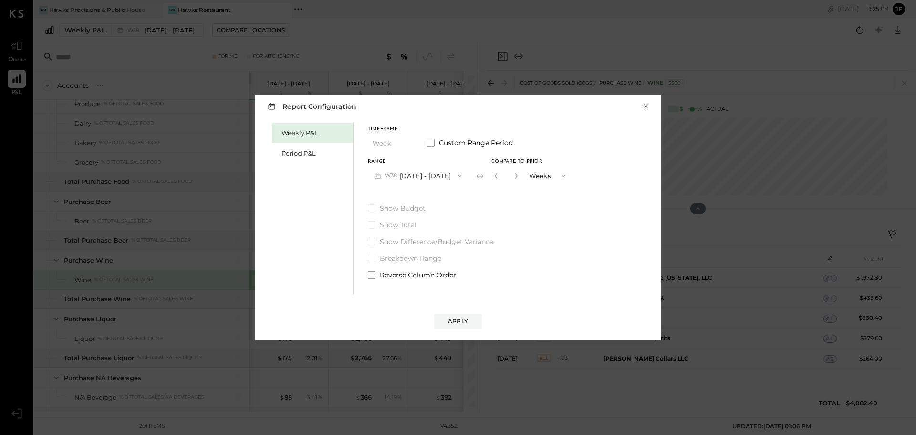
click at [642, 106] on button "×" at bounding box center [646, 107] width 9 height 10
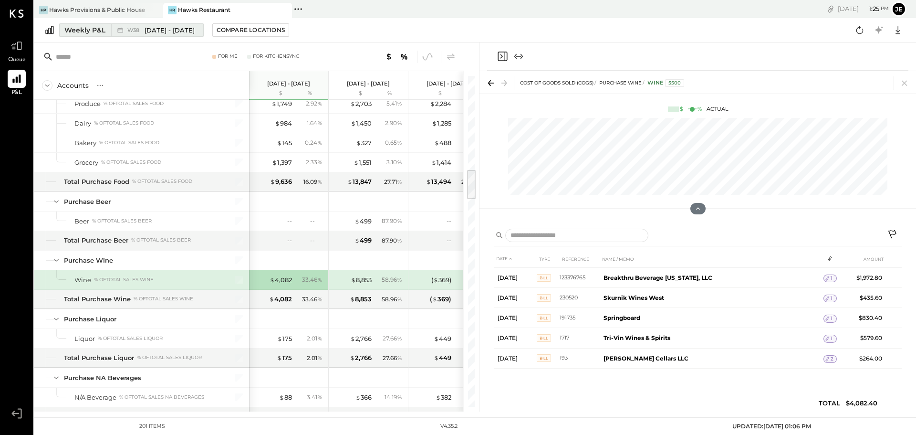
click at [127, 31] on span "W38" at bounding box center [134, 30] width 15 height 5
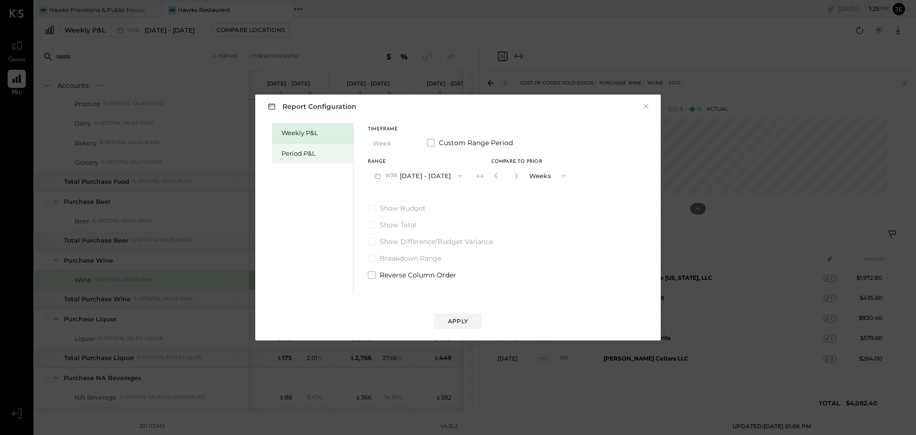
click at [292, 156] on div "Period P&L" at bounding box center [314, 153] width 67 height 9
click at [386, 139] on button "Period" at bounding box center [392, 143] width 48 height 18
drag, startPoint x: 539, startPoint y: 243, endPoint x: 455, endPoint y: 207, distance: 92.1
click at [539, 239] on div "Weekly P&L Period P&L Timeframe Period Custom Range Period Range P09 [DATE] - […" at bounding box center [458, 208] width 386 height 174
click at [421, 176] on button "P09 [DATE] - [DATE]" at bounding box center [417, 175] width 99 height 18
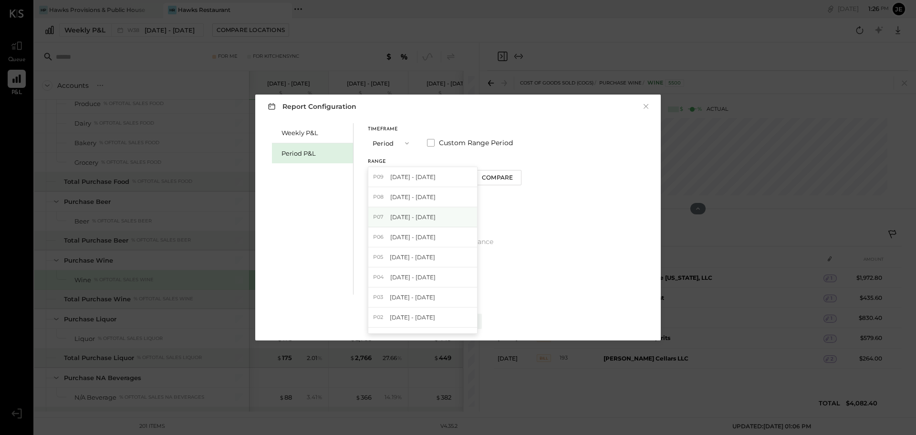
click at [403, 211] on div "P07 [DATE] - [DATE]" at bounding box center [422, 217] width 109 height 20
click at [448, 316] on button "Apply" at bounding box center [458, 320] width 48 height 15
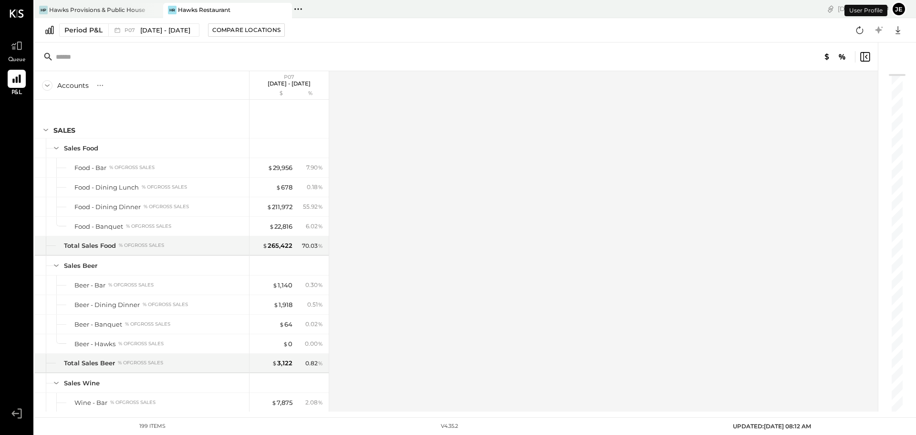
scroll to position [1017, 0]
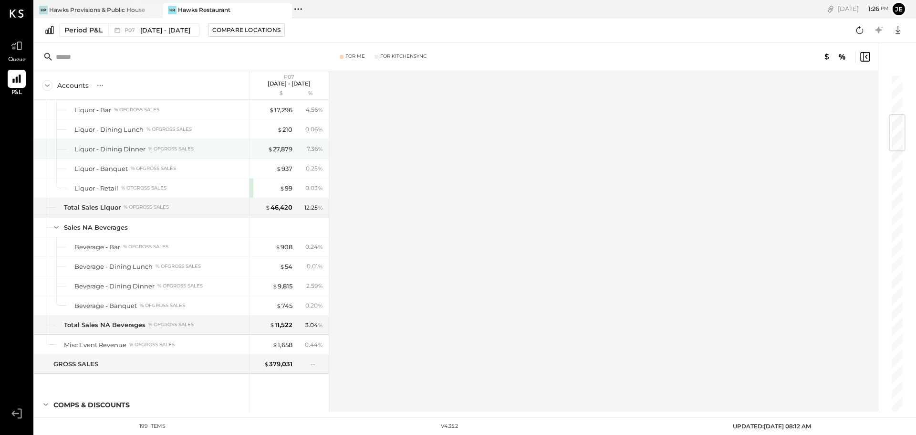
scroll to position [143, 0]
